Goal: Task Accomplishment & Management: Use online tool/utility

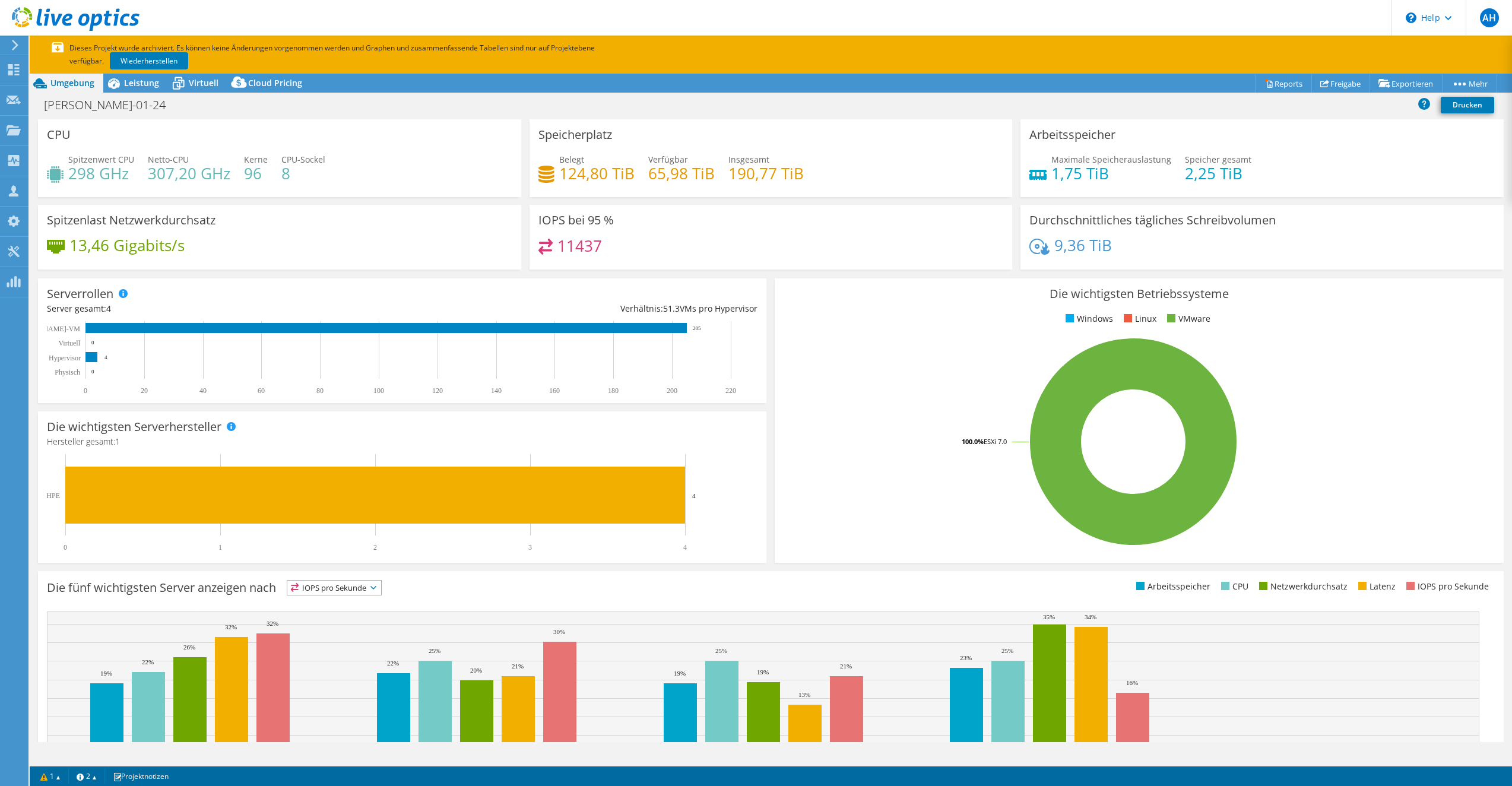
select select "EUFrankfurt"
select select "USD"
click at [383, 188] on div "Spitzenwert CPU 298 GHz Netto-CPU 307,20 GHz Kerne 96 CPU-Sockel 8" at bounding box center [280, 172] width 465 height 38
click at [1357, 279] on div "Die wichtigsten Betriebssysteme Windows Linux VMware 100.0% ESXi 7.0" at bounding box center [1140, 421] width 729 height 284
drag, startPoint x: 957, startPoint y: 374, endPoint x: 940, endPoint y: 347, distance: 31.9
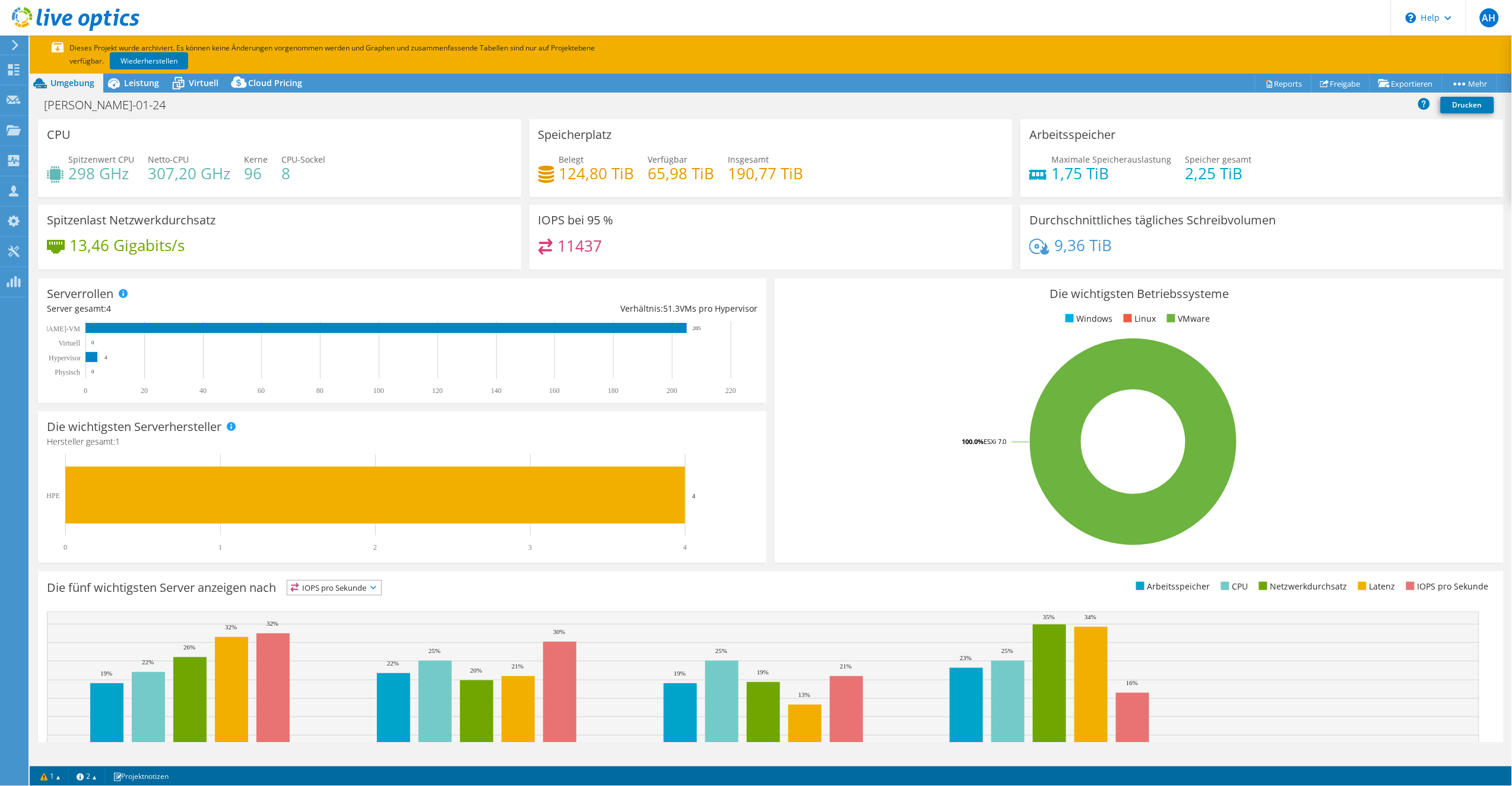
click at [957, 374] on rect at bounding box center [1134, 441] width 700 height 208
click at [849, 518] on rect at bounding box center [1134, 441] width 700 height 208
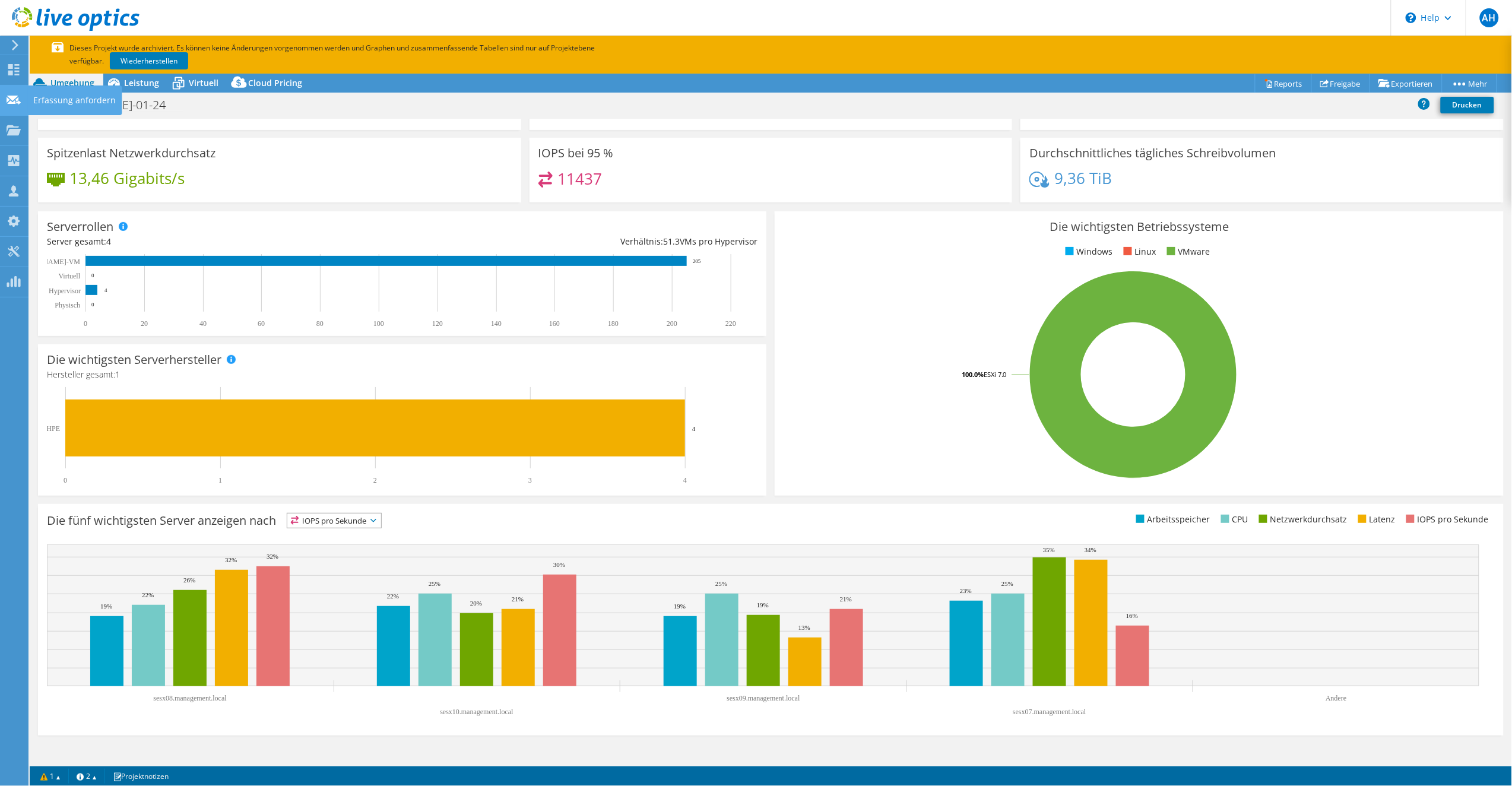
click at [7, 101] on use at bounding box center [13, 99] width 14 height 9
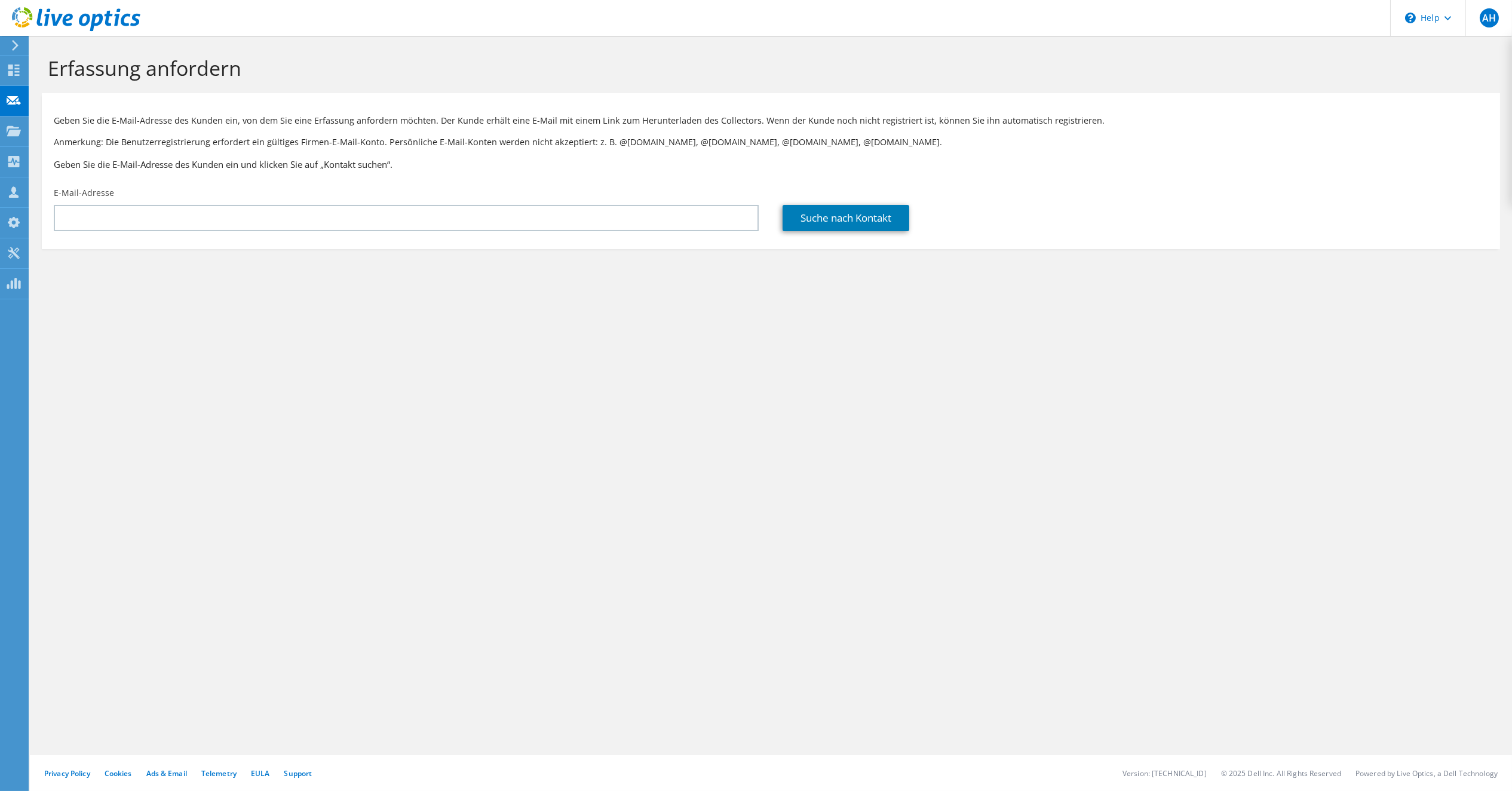
drag, startPoint x: 623, startPoint y: 351, endPoint x: 623, endPoint y: 341, distance: 10.0
click at [623, 351] on div "Erfassung anfordern Geben Sie die E-Mail-Adresse des Kunden ein, von dem Sie ei…" at bounding box center [770, 413] width 1481 height 755
click at [384, 422] on div "Erfassung anfordern Geben Sie die E-Mail-Adresse des Kunden ein, von dem Sie ei…" at bounding box center [770, 413] width 1481 height 755
click at [496, 404] on div "Erfassung anfordern Geben Sie die E-Mail-Adresse des Kunden ein, von dem Sie ei…" at bounding box center [770, 413] width 1481 height 755
click at [700, 398] on div "Erfassung anfordern Geben Sie die E-Mail-Adresse des Kunden ein, von dem Sie ei…" at bounding box center [770, 413] width 1481 height 755
